Goal: Task Accomplishment & Management: Manage account settings

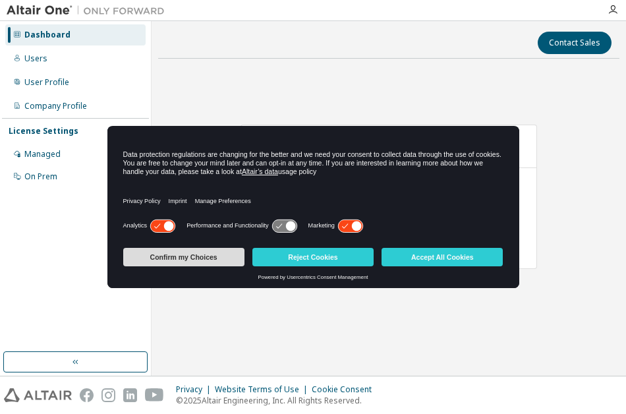
click at [201, 254] on button "Confirm my Choices" at bounding box center [183, 257] width 121 height 18
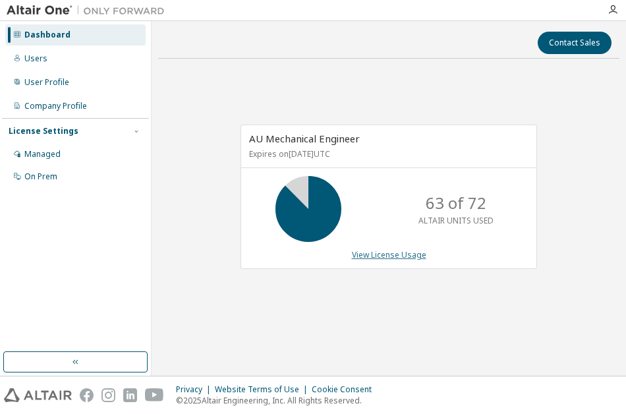
click at [366, 252] on link "View License Usage" at bounding box center [389, 254] width 74 height 11
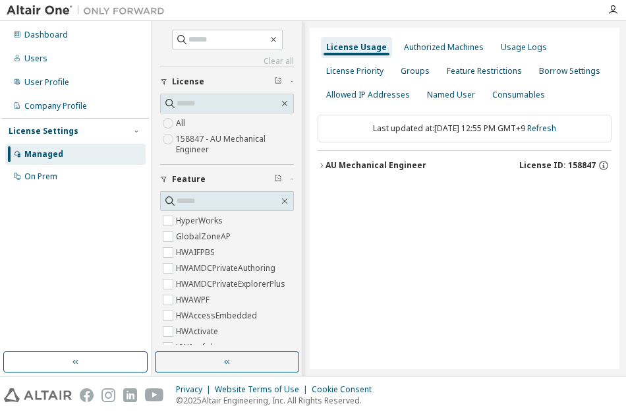
click at [321, 167] on icon "button" at bounding box center [322, 165] width 8 height 8
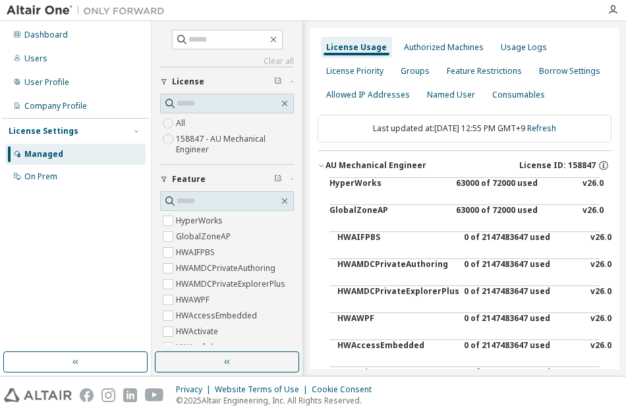
click at [347, 182] on div "HyperWorks" at bounding box center [389, 194] width 119 height 32
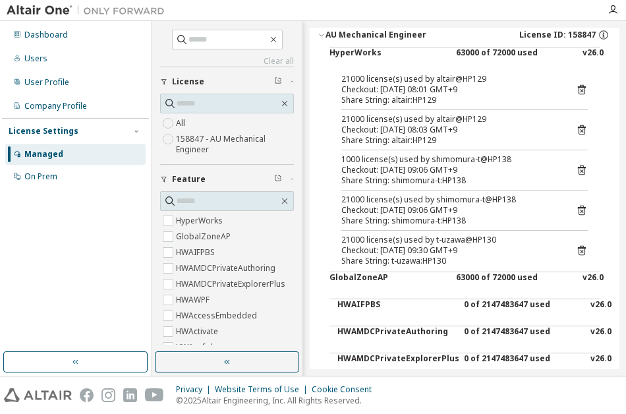
scroll to position [132, 0]
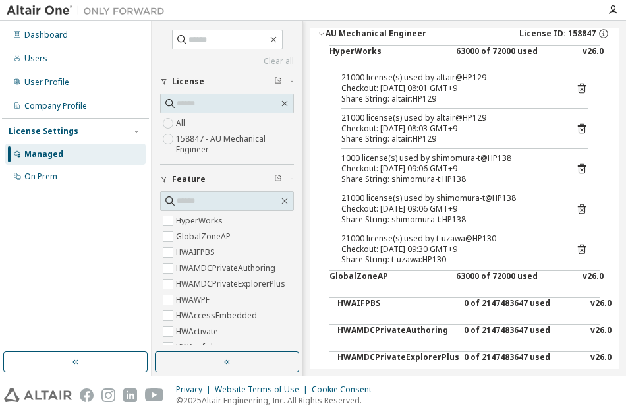
click at [463, 123] on div "Checkout: 2025-10-03 08:03 GMT+9" at bounding box center [448, 128] width 215 height 11
